Goal: Find specific page/section: Find specific page/section

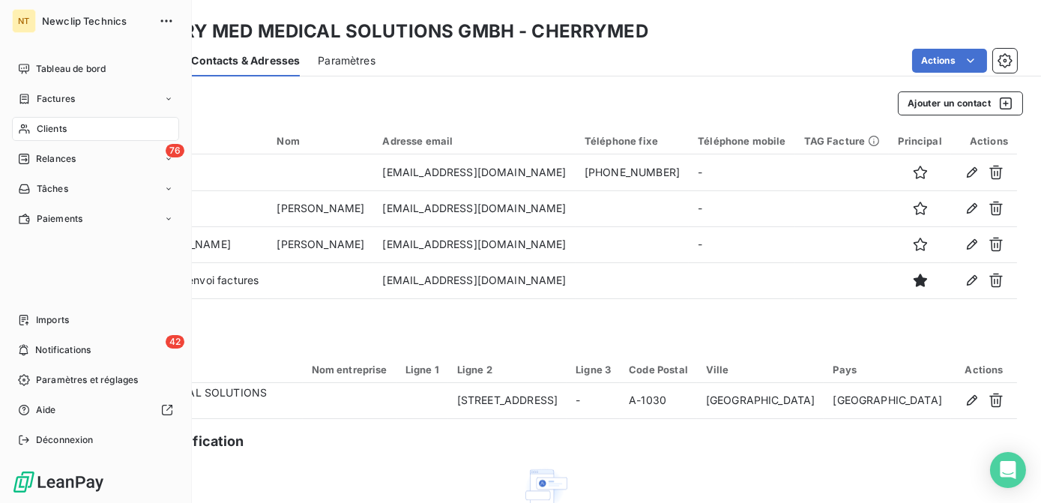
click at [46, 125] on span "Clients" at bounding box center [52, 128] width 30 height 13
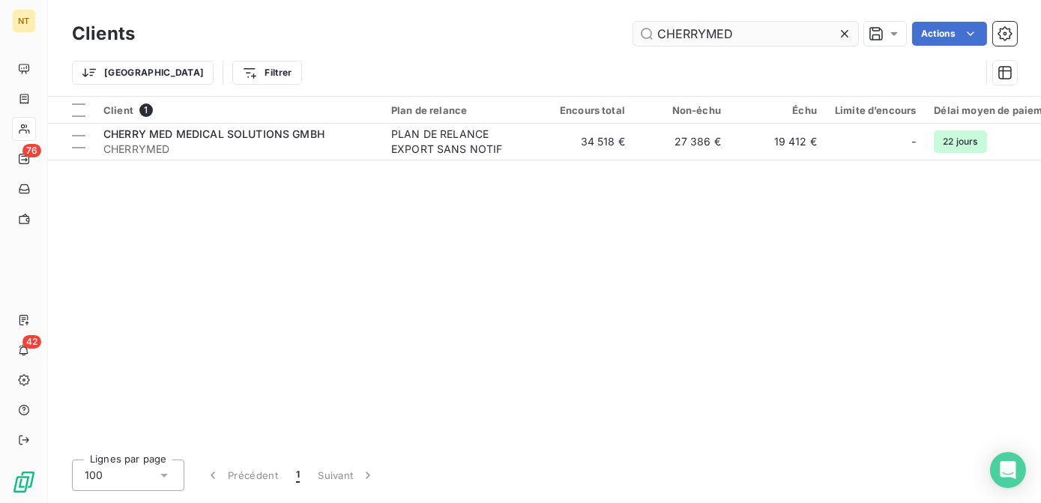
click at [737, 37] on input "CHERRYMED" at bounding box center [745, 34] width 225 height 24
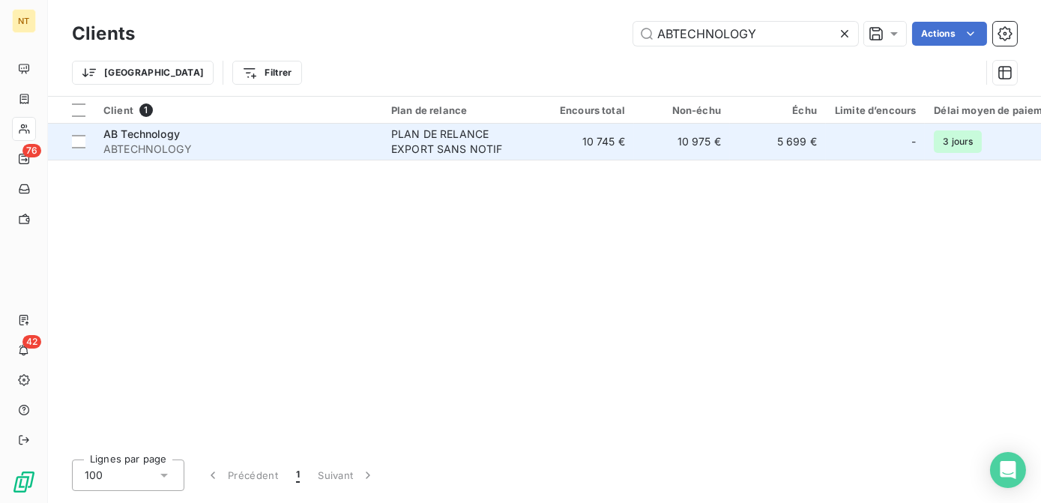
type input "ABTECHNOLOGY"
click at [499, 154] on div "PLAN DE RELANCE EXPORT SANS NOTIF" at bounding box center [460, 142] width 138 height 30
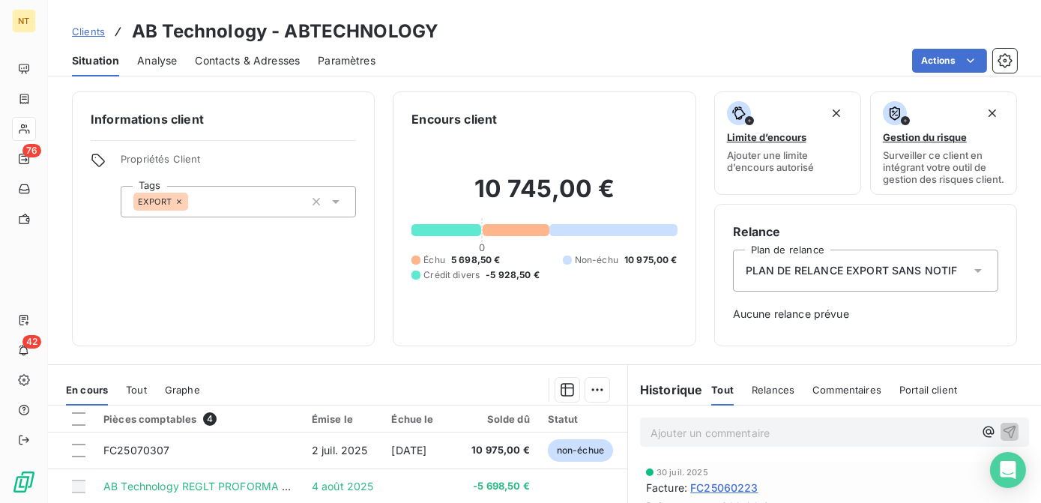
click at [578, 31] on div "Clients AB Technology - ABTECHNOLOGY" at bounding box center [544, 31] width 993 height 27
click at [817, 50] on div "Actions" at bounding box center [704, 61] width 623 height 24
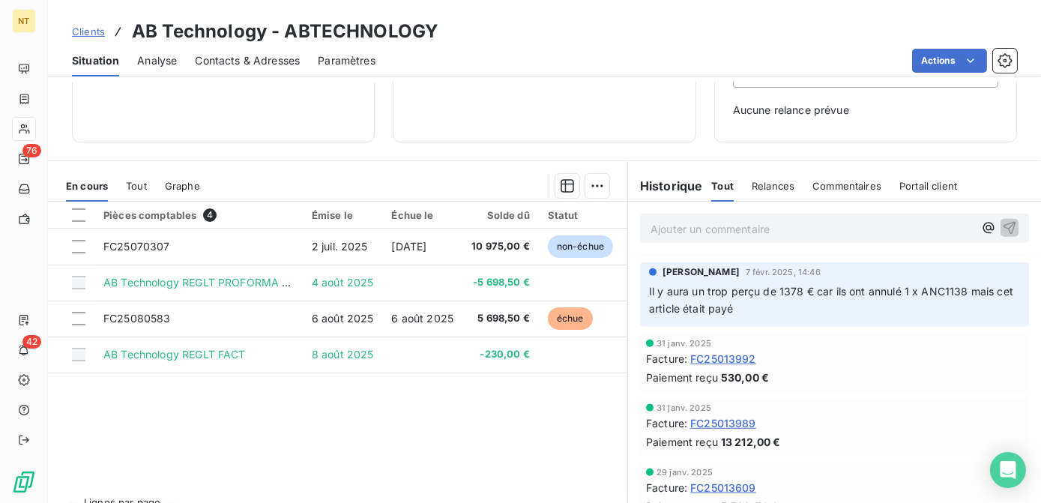
scroll to position [2451, 0]
